Goal: Navigation & Orientation: Find specific page/section

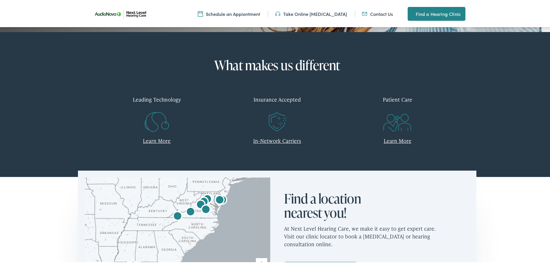
scroll to position [260, 0]
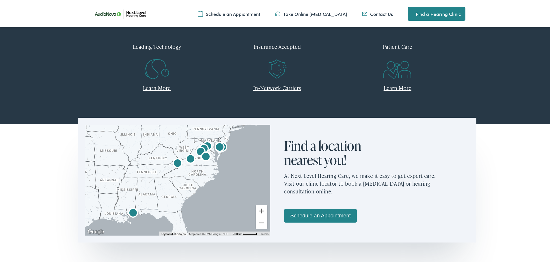
click at [175, 162] on img "AudioNova" at bounding box center [177, 163] width 18 height 18
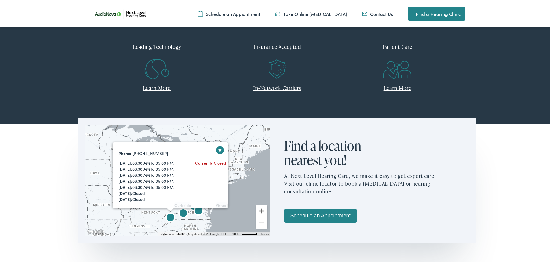
scroll to position [0, 0]
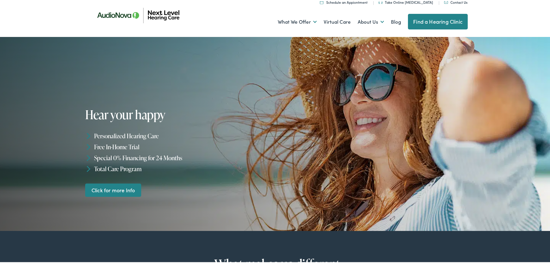
scroll to position [29, 0]
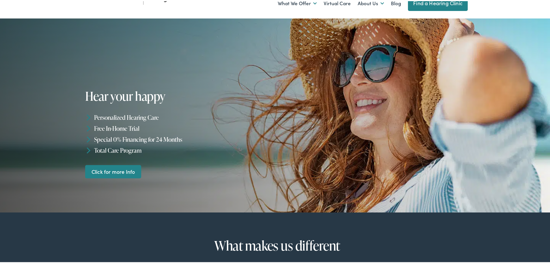
click at [426, 6] on link "Find a Hearing Clinic" at bounding box center [438, 2] width 60 height 16
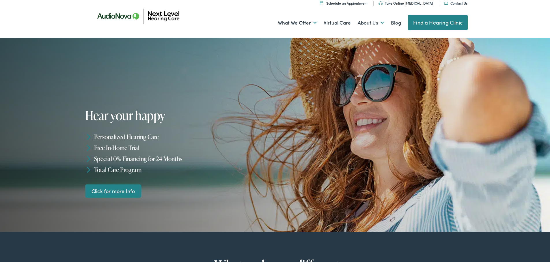
scroll to position [0, 0]
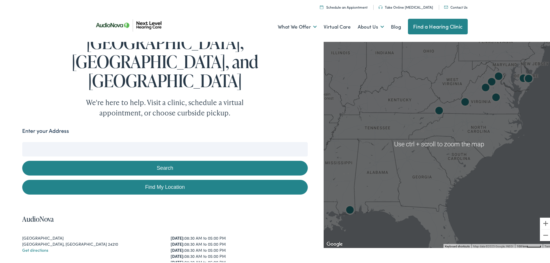
scroll to position [87, 0]
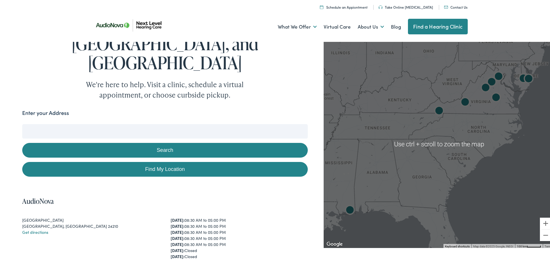
click at [101, 123] on input "Enter your Address" at bounding box center [164, 130] width 285 height 14
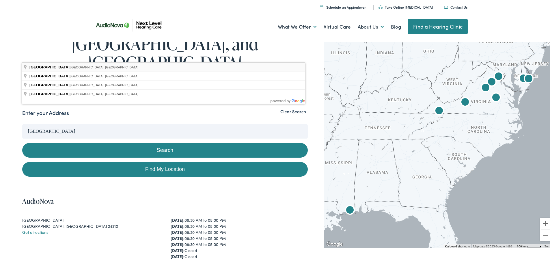
type input "Bristol, TN, USA"
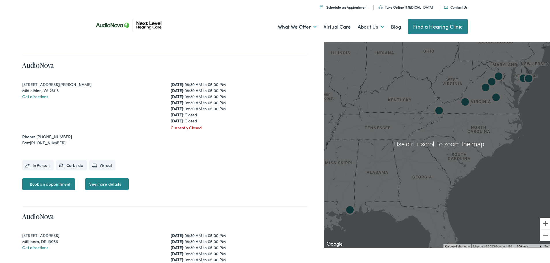
scroll to position [837, 0]
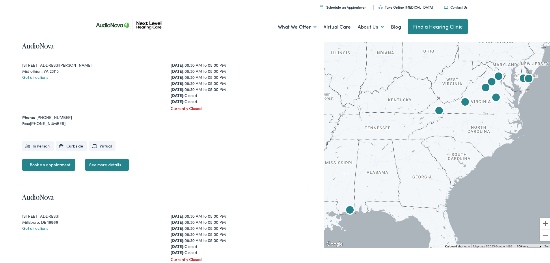
click at [435, 109] on img "AudioNova" at bounding box center [439, 110] width 18 height 18
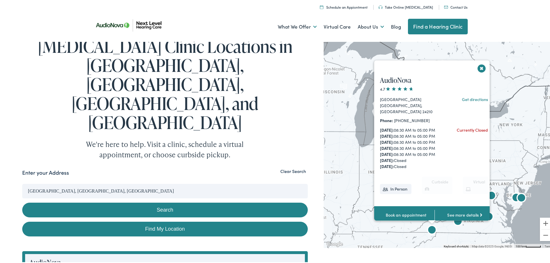
scroll to position [0, 0]
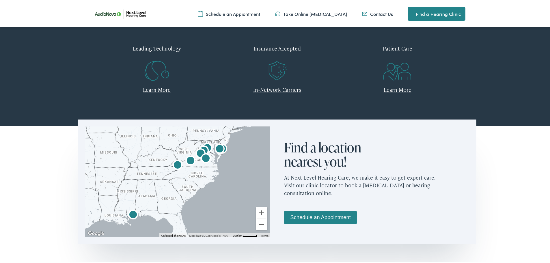
scroll to position [318, 0]
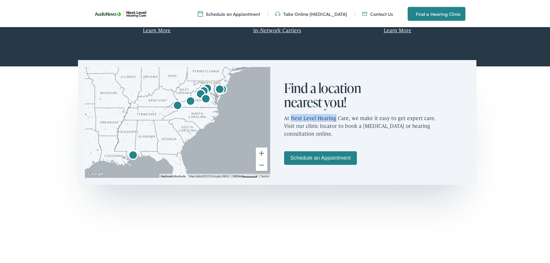
drag, startPoint x: 290, startPoint y: 118, endPoint x: 333, endPoint y: 117, distance: 43.6
click at [333, 117] on p "At Next Level Hearing Care, we make it easy to get expert care. Visit our clini…" at bounding box center [376, 124] width 185 height 33
copy p "Next Level Hearing"
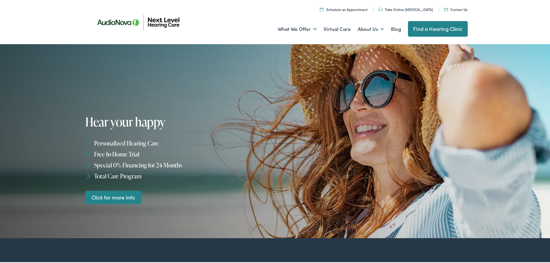
scroll to position [0, 0]
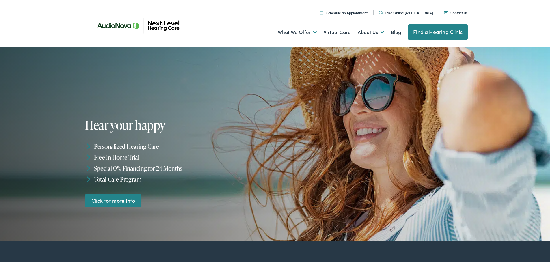
click at [436, 33] on link "Find a Hearing Clinic" at bounding box center [438, 31] width 60 height 16
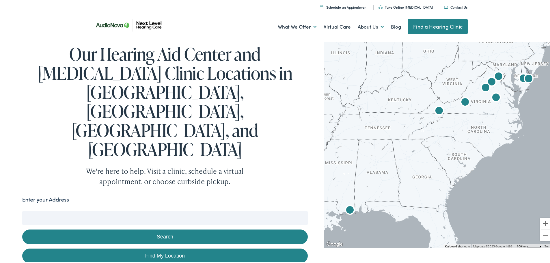
click at [119, 210] on input "Enter your Address" at bounding box center [164, 217] width 285 height 14
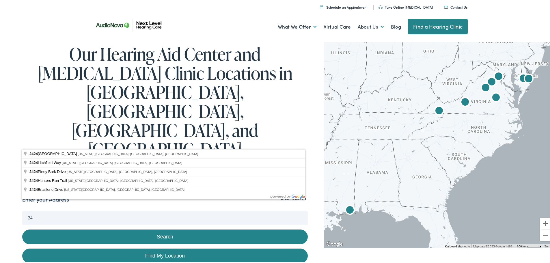
type input "2"
type input "[PERSON_NAME], [GEOGRAPHIC_DATA], [GEOGRAPHIC_DATA]"
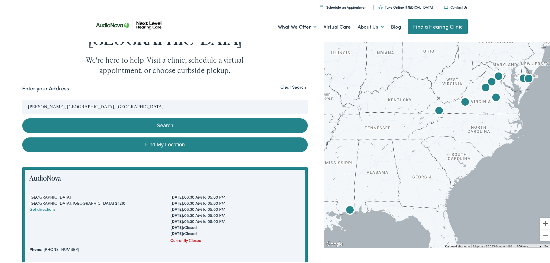
scroll to position [115, 0]
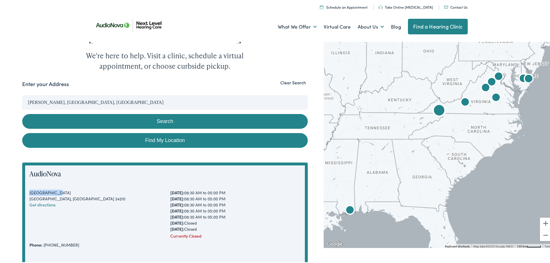
drag, startPoint x: 29, startPoint y: 116, endPoint x: 59, endPoint y: 116, distance: 30.6
click at [59, 161] on div "AudioNova [STREET_ADDRESS][PERSON_NAME] Get directions [DATE]: 08:30 AM to 05:0…" at bounding box center [164, 232] width 285 height 142
copy div "[GEOGRAPHIC_DATA]"
drag, startPoint x: 30, startPoint y: 120, endPoint x: 46, endPoint y: 120, distance: 16.2
click at [46, 195] on div "[GEOGRAPHIC_DATA], [GEOGRAPHIC_DATA] 24210" at bounding box center [94, 198] width 130 height 6
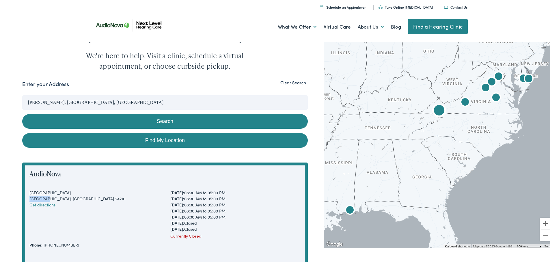
copy div "[GEOGRAPHIC_DATA]"
